Goal: Information Seeking & Learning: Stay updated

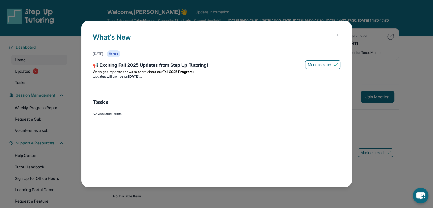
click at [342, 38] on button at bounding box center [337, 34] width 11 height 11
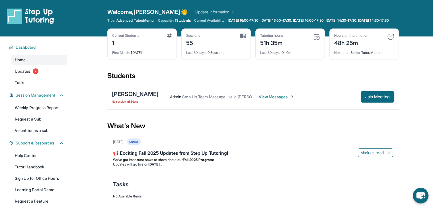
click at [372, 103] on button "Join Meeting" at bounding box center [378, 96] width 34 height 11
click at [19, 74] on span "Updates" at bounding box center [23, 71] width 16 height 6
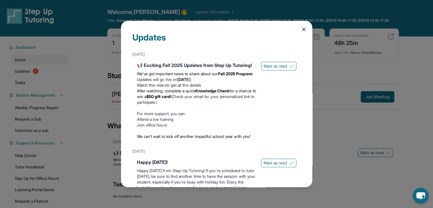
click at [229, 77] on p "We’ve got important news to share about our Fall 2025 Program:" at bounding box center [197, 74] width 120 height 6
click at [213, 93] on strong "Knowledge Check" at bounding box center [212, 90] width 34 height 5
click at [206, 105] on li "After watching, complete a quick Knowledge Check for a chance to win a $50 gift…" at bounding box center [197, 96] width 120 height 17
click at [195, 93] on span "After watching, complete a quick" at bounding box center [166, 90] width 58 height 5
click at [191, 82] on strong "Wednesday, September 3" at bounding box center [183, 79] width 13 height 5
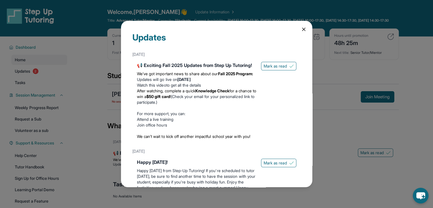
click at [303, 30] on icon at bounding box center [304, 29] width 3 height 3
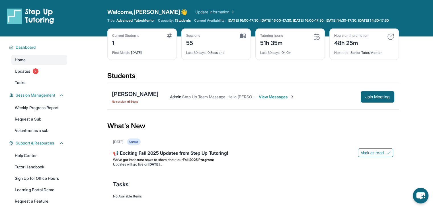
click at [276, 100] on span "View Messages" at bounding box center [277, 97] width 36 height 6
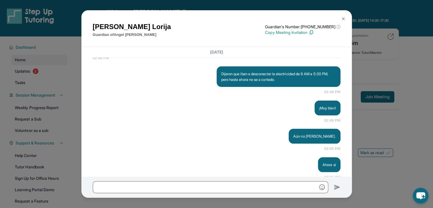
scroll to position [8726, 0]
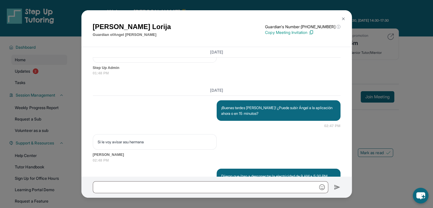
click at [344, 18] on img at bounding box center [343, 19] width 5 height 5
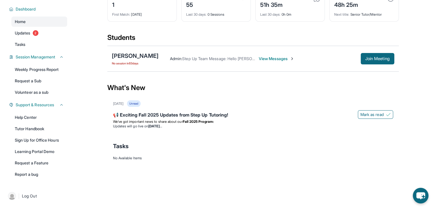
scroll to position [43, 0]
click at [180, 119] on div "📢 Exciting Fall 2025 Updates from Step Up Tutoring!" at bounding box center [253, 115] width 280 height 8
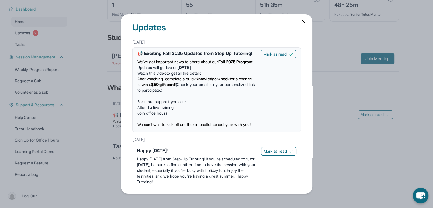
scroll to position [0, 0]
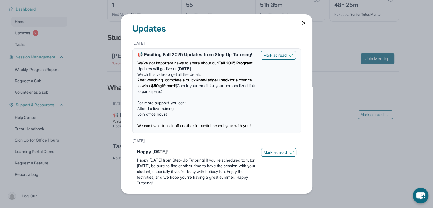
click at [199, 58] on div "📢 Exciting Fall 2025 Updates from Step Up Tutoring!" at bounding box center [196, 54] width 119 height 7
click at [204, 55] on div "📢 Exciting Fall 2025 Updates from Step Up Tutoring!" at bounding box center [196, 54] width 119 height 7
click at [302, 23] on icon at bounding box center [304, 23] width 6 height 6
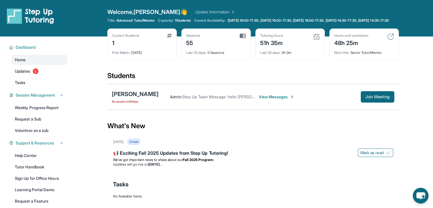
click at [26, 76] on link "Updates 2" at bounding box center [39, 71] width 56 height 10
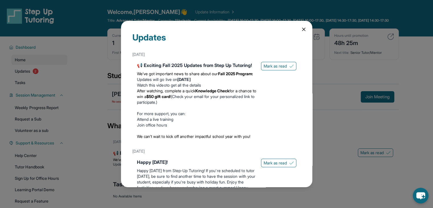
click at [182, 69] on div "📢 Exciting Fall 2025 Updates from Step Up Tutoring!" at bounding box center [197, 65] width 120 height 7
click at [165, 87] on link "Watch this video" at bounding box center [151, 85] width 29 height 5
click at [301, 27] on icon at bounding box center [304, 29] width 6 height 6
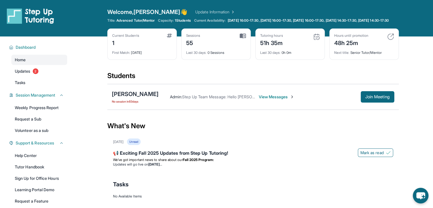
click at [374, 99] on span "Join Meeting" at bounding box center [377, 96] width 24 height 3
